Goal: Understand process/instructions: Learn how to perform a task or action

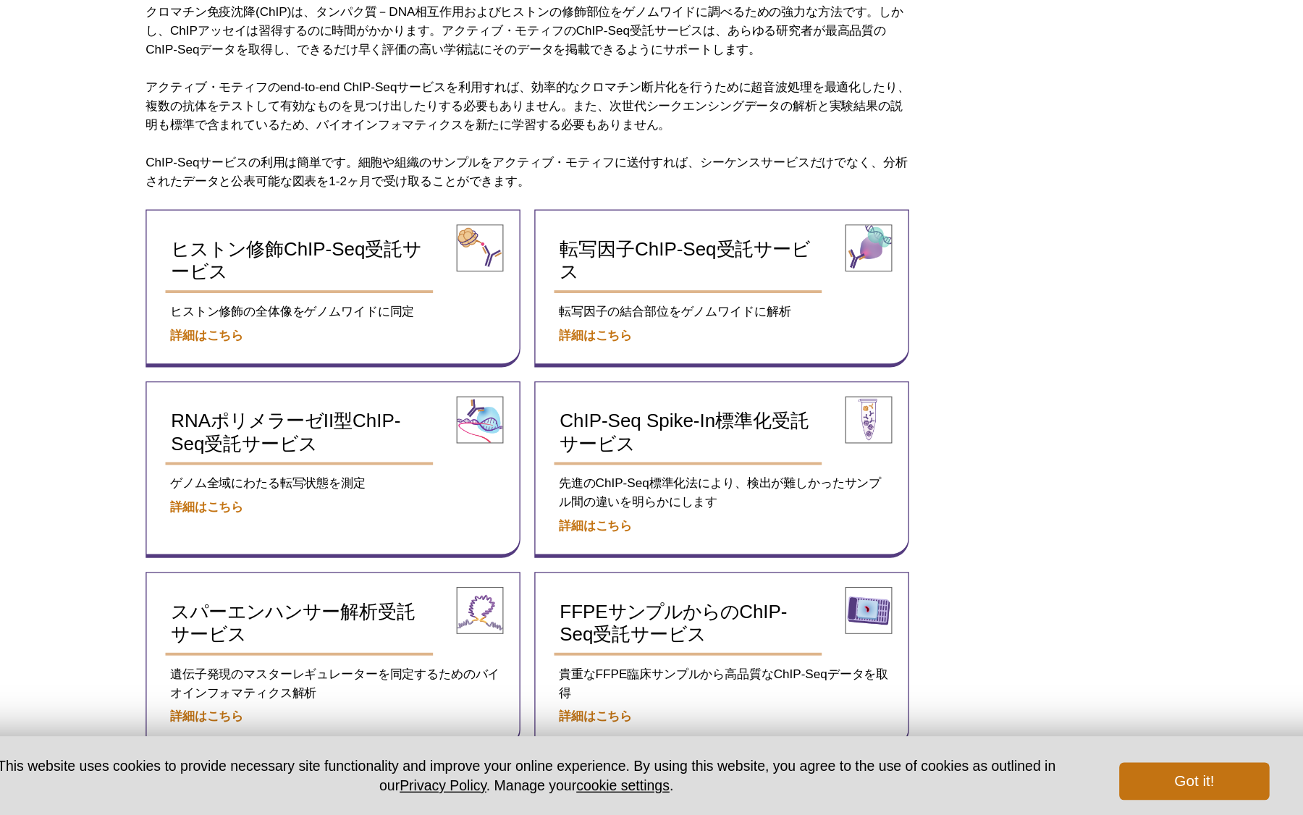
scroll to position [295, 0]
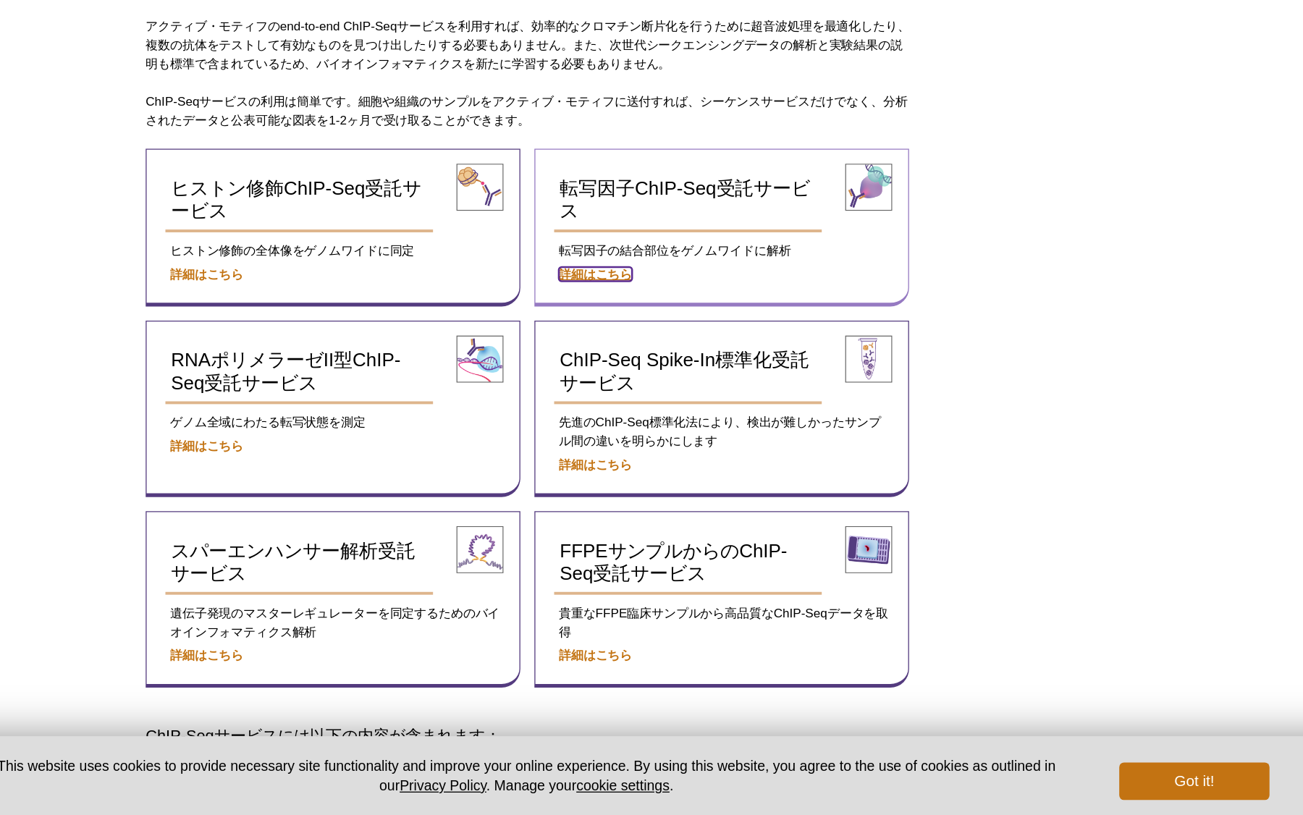
click at [633, 397] on strong "詳細はこちら" at bounding box center [635, 397] width 56 height 11
click at [651, 392] on strong "詳細はこちら" at bounding box center [635, 397] width 56 height 11
click at [646, 400] on strong "詳細はこちら" at bounding box center [635, 397] width 56 height 11
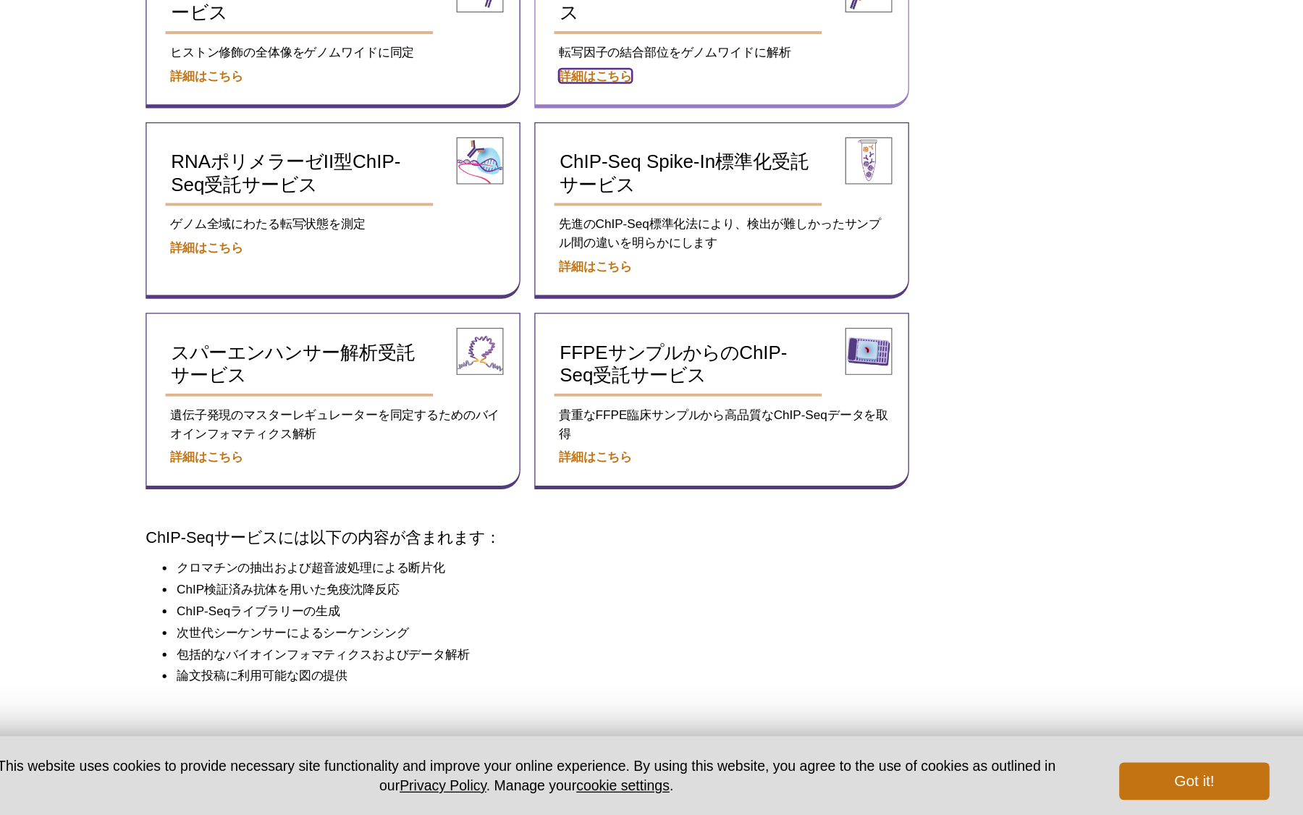
scroll to position [515, 0]
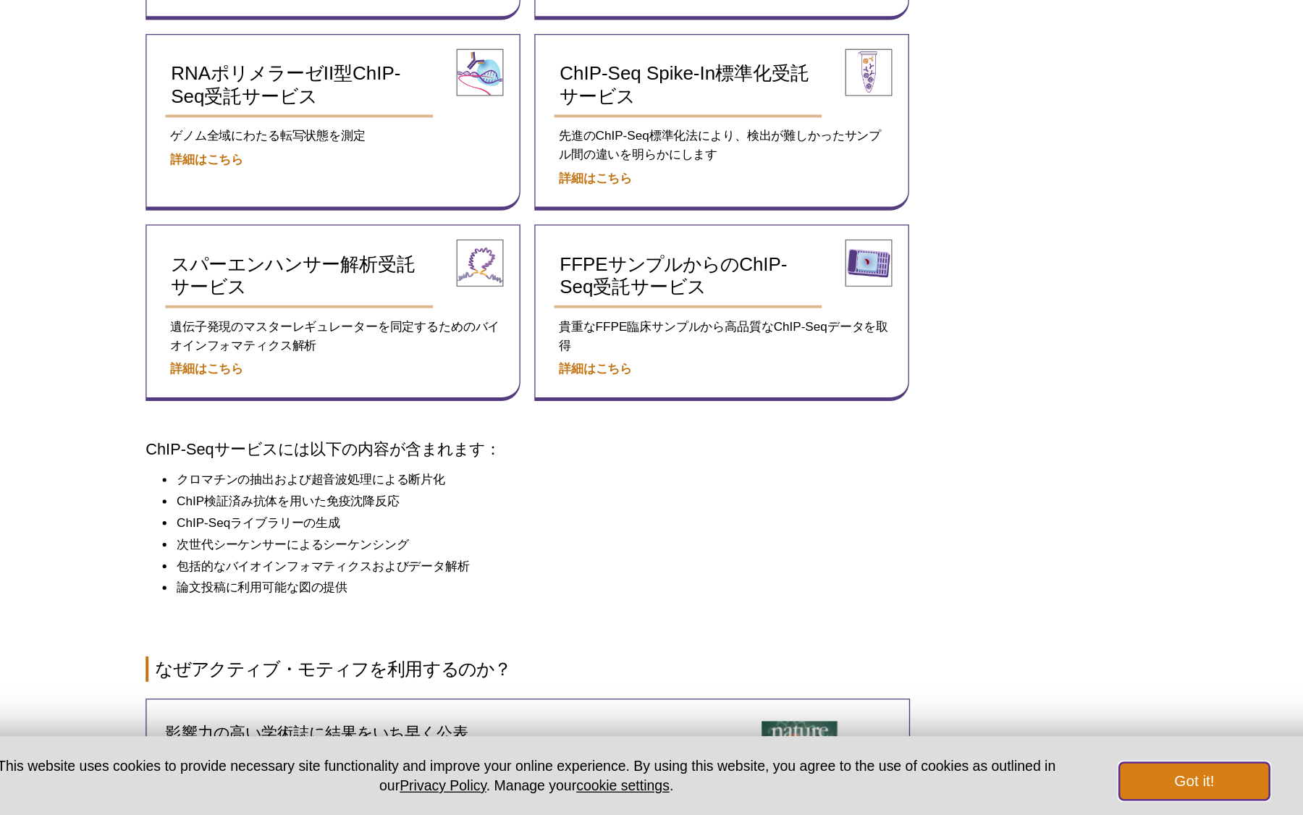
click at [1064, 784] on button "Got it!" at bounding box center [1097, 788] width 116 height 29
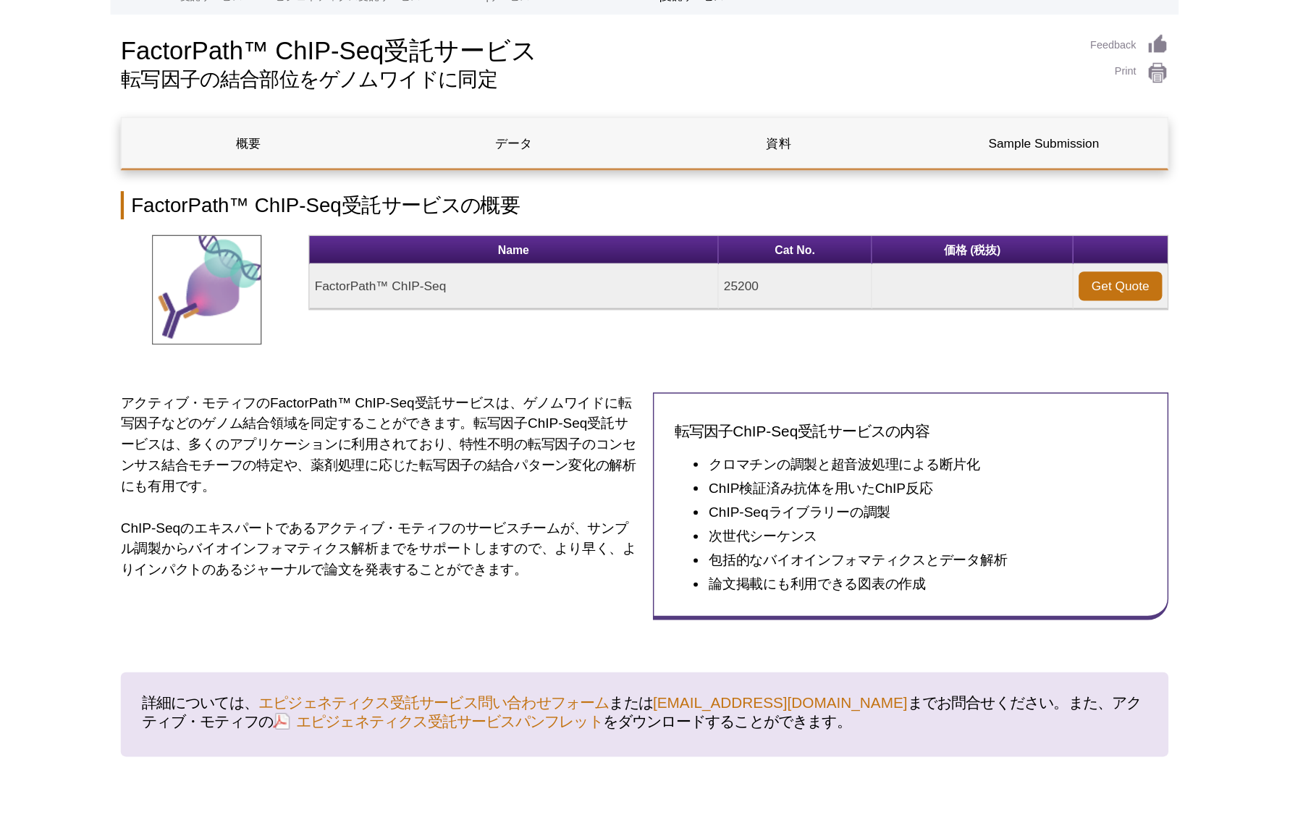
scroll to position [88, 0]
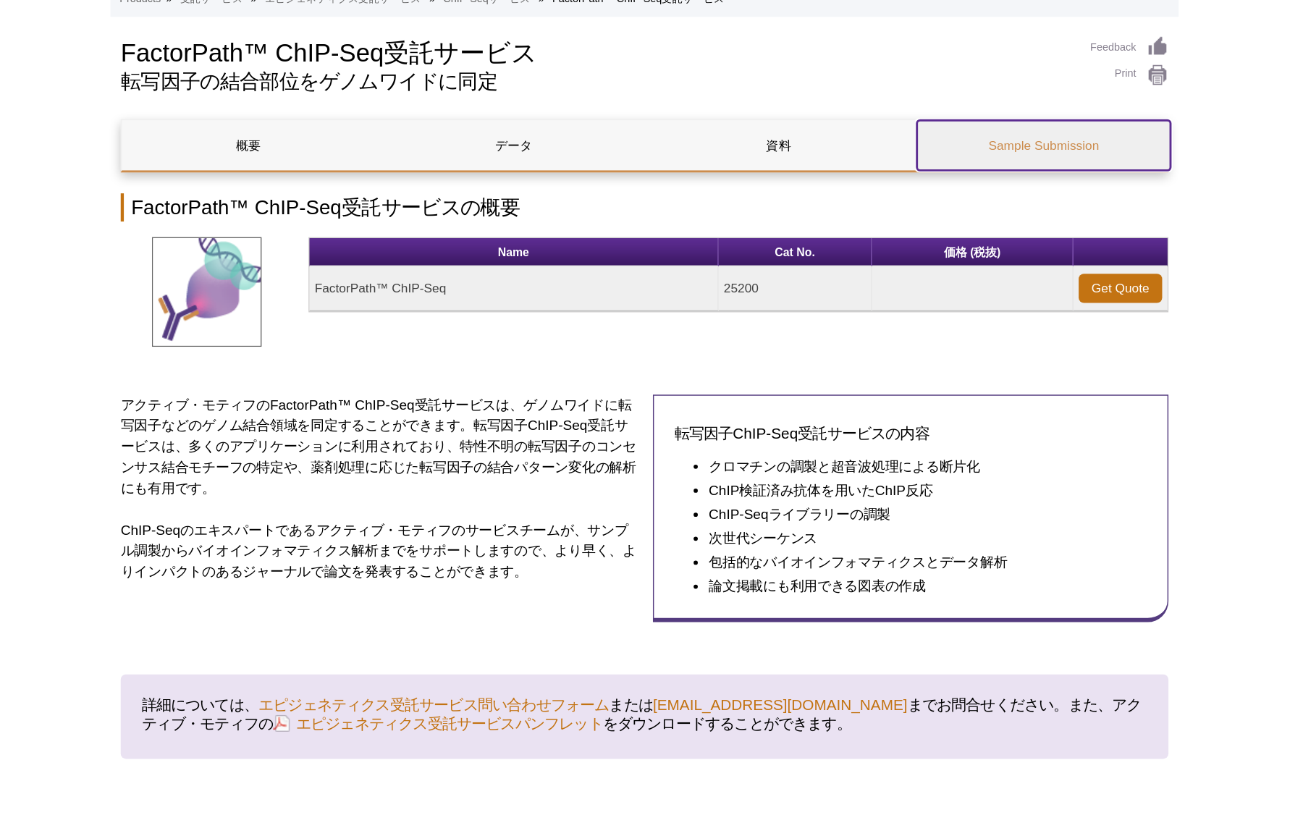
click at [910, 103] on link "Sample Submission" at bounding box center [928, 100] width 176 height 35
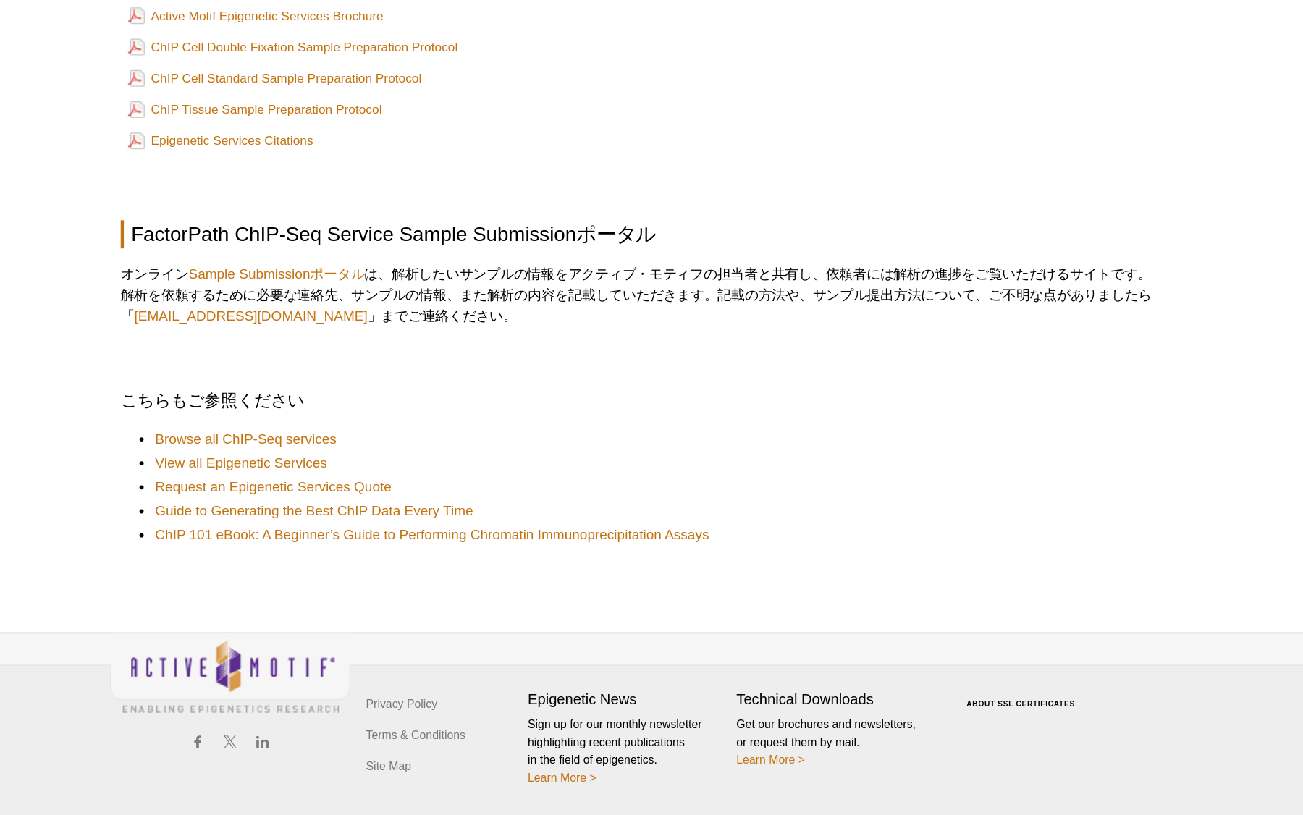
scroll to position [733, 0]
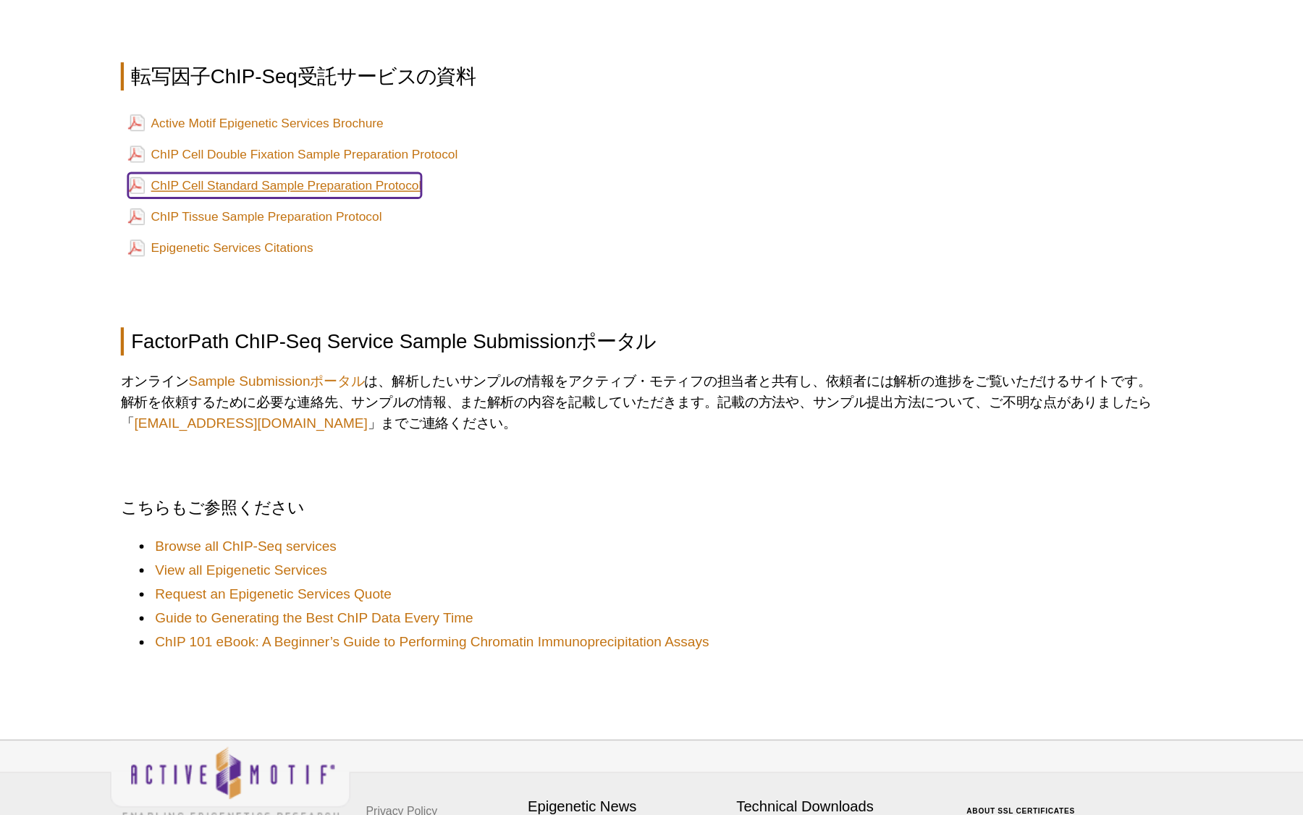
click at [455, 308] on link "ChIP Cell Standard Sample Preparation Protocol" at bounding box center [394, 304] width 203 height 17
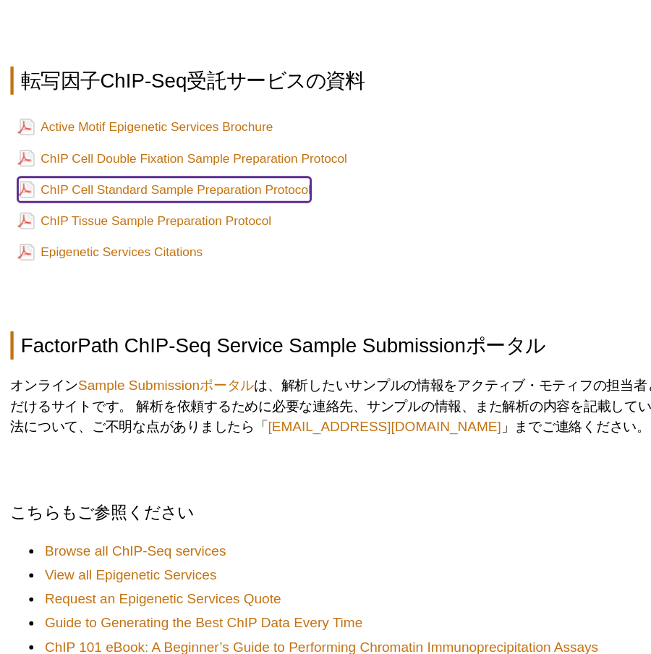
scroll to position [88, 0]
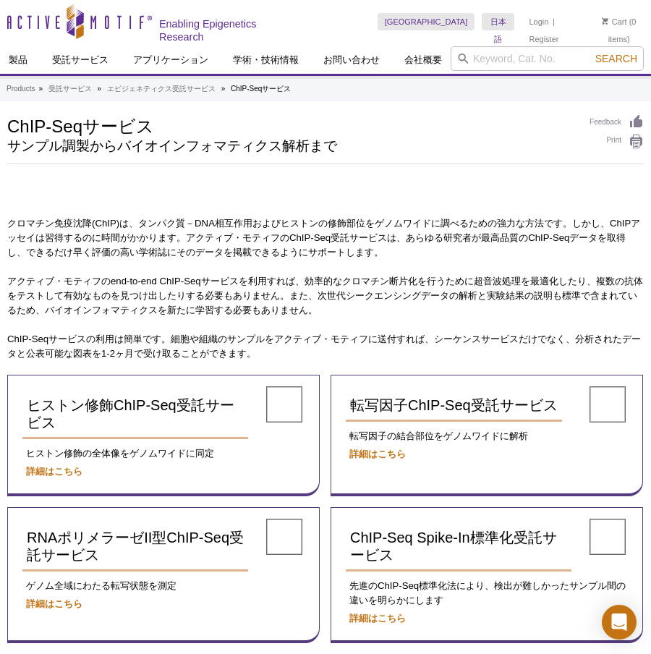
scroll to position [515, 0]
